Goal: Find specific page/section: Find specific page/section

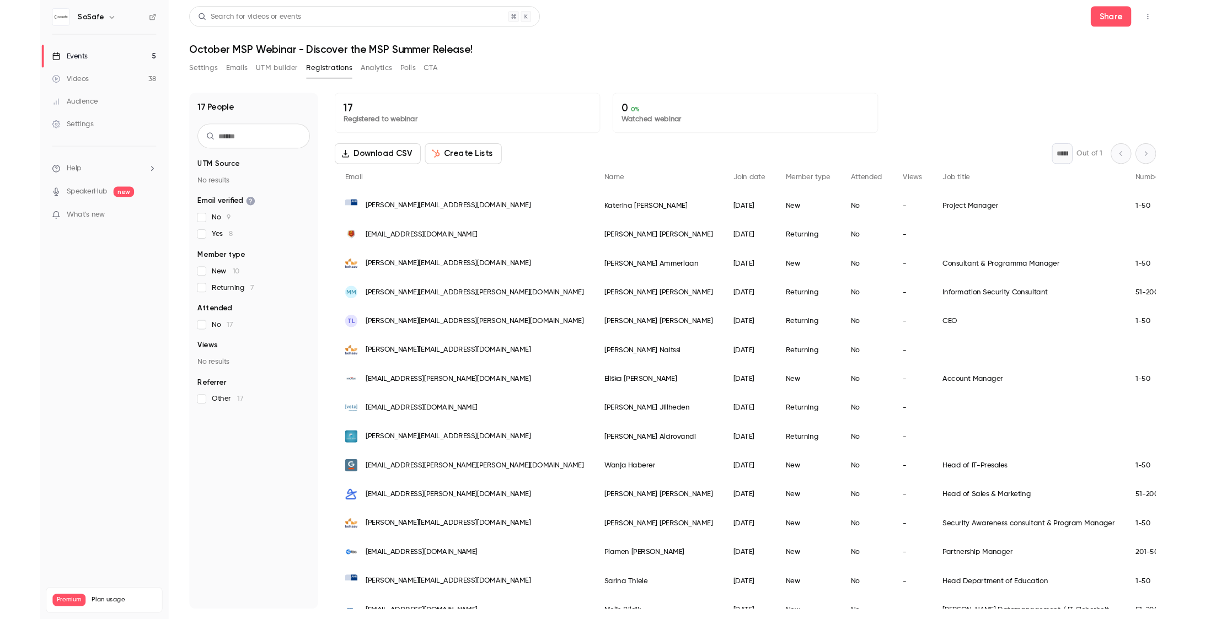
scroll to position [78, 0]
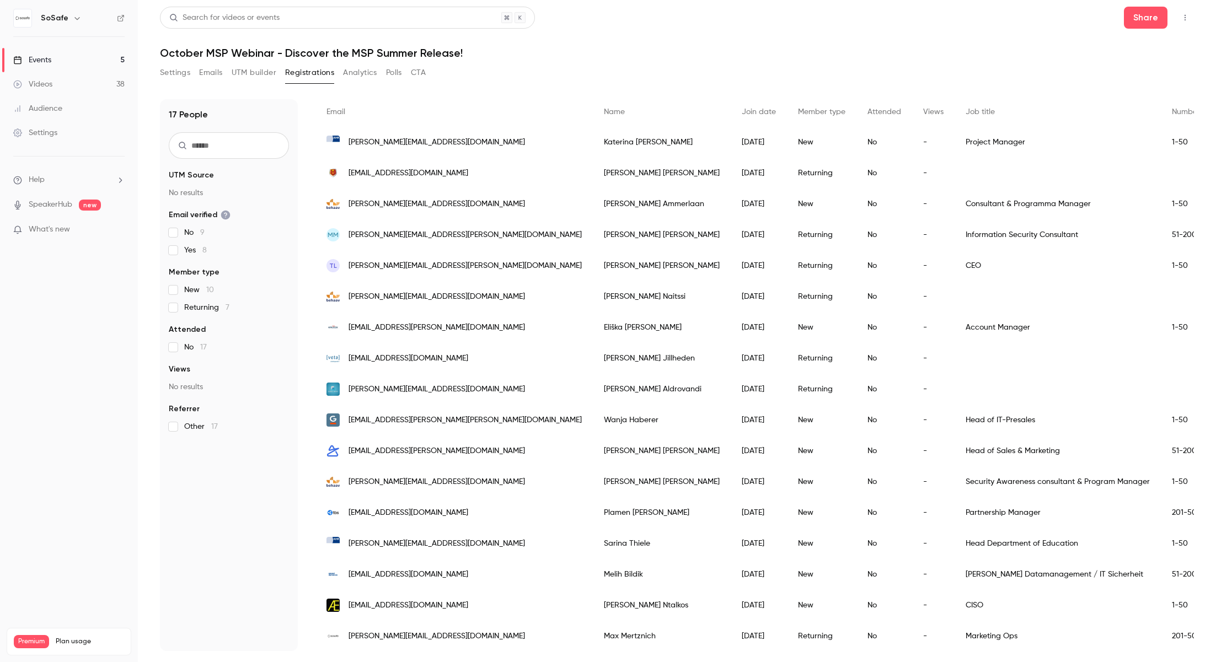
click at [45, 62] on div "Events" at bounding box center [32, 60] width 38 height 11
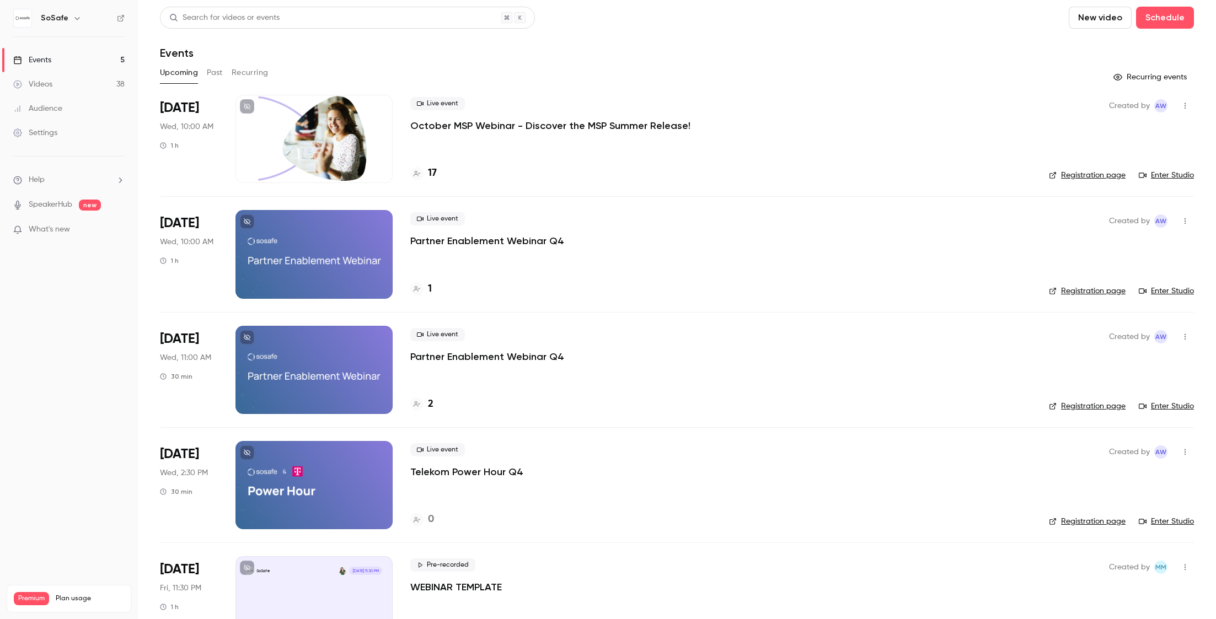
click at [429, 173] on h4 "17" at bounding box center [432, 173] width 9 height 15
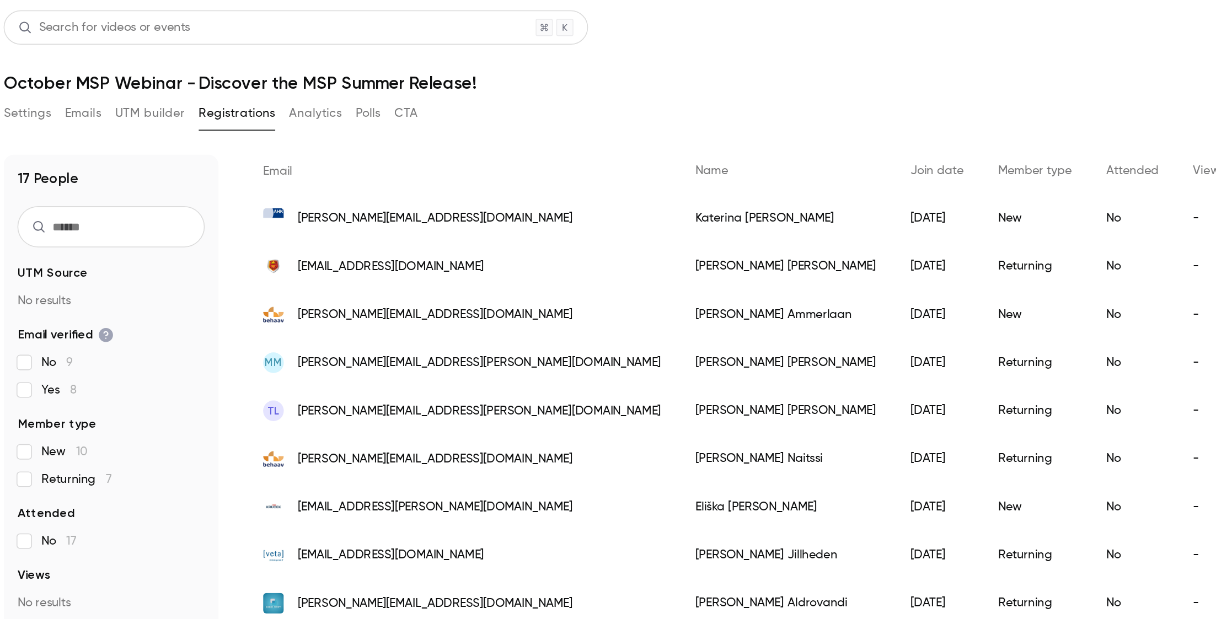
scroll to position [81, 0]
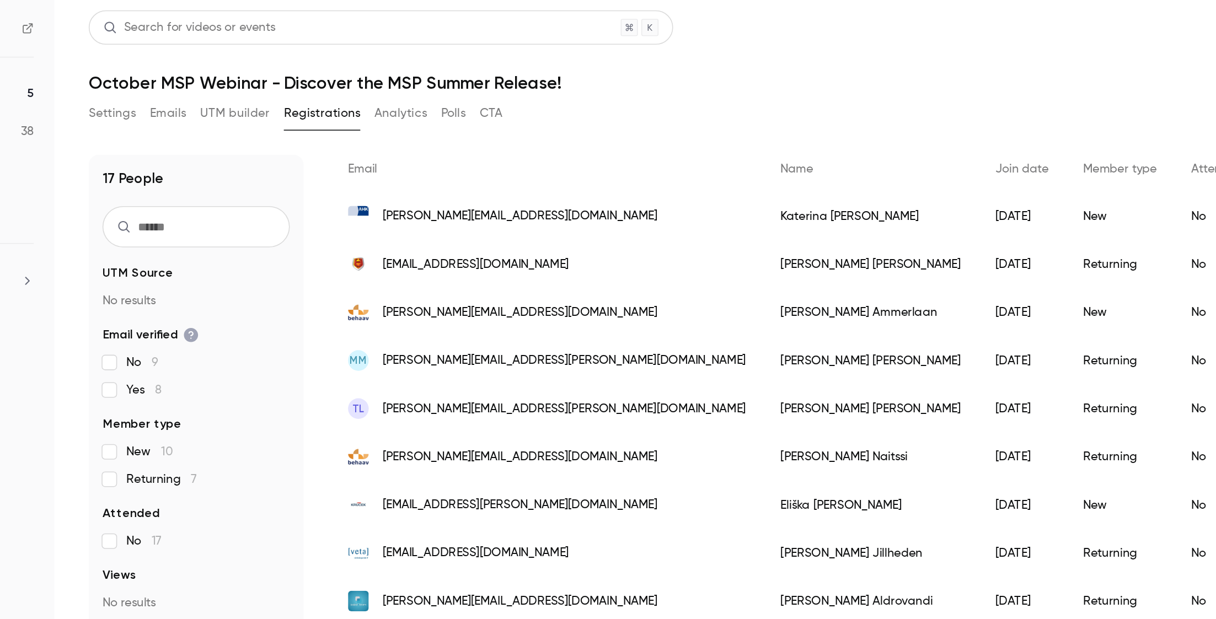
click at [185, 72] on button "Settings" at bounding box center [175, 73] width 30 height 18
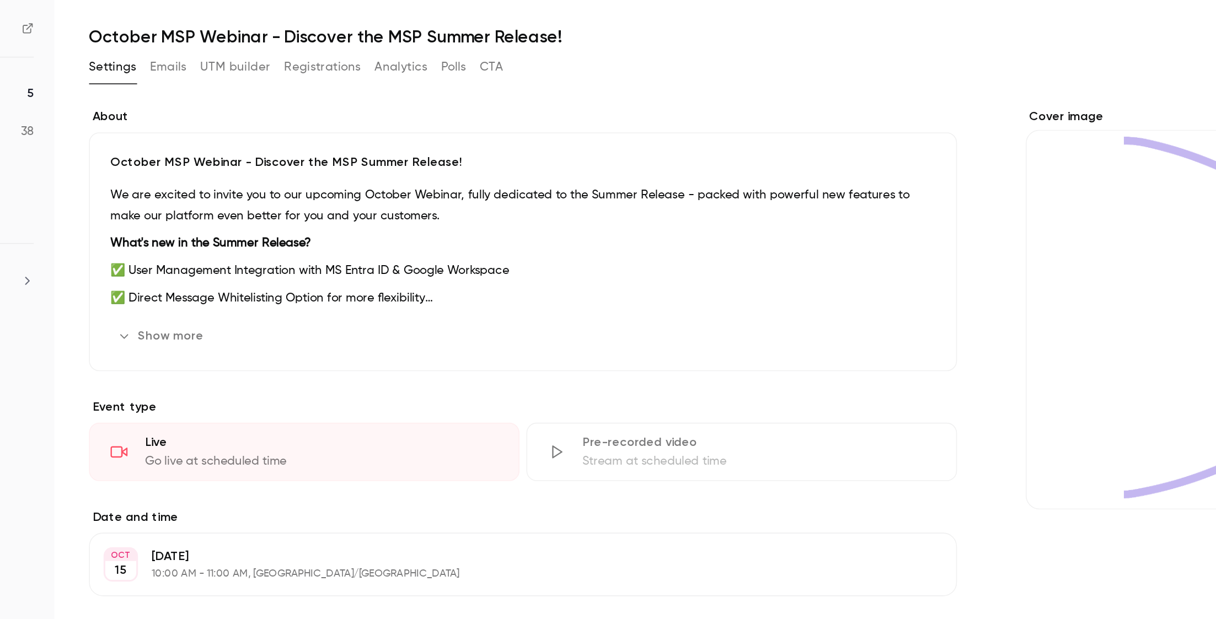
scroll to position [39, 0]
